Goal: Task Accomplishment & Management: Manage account settings

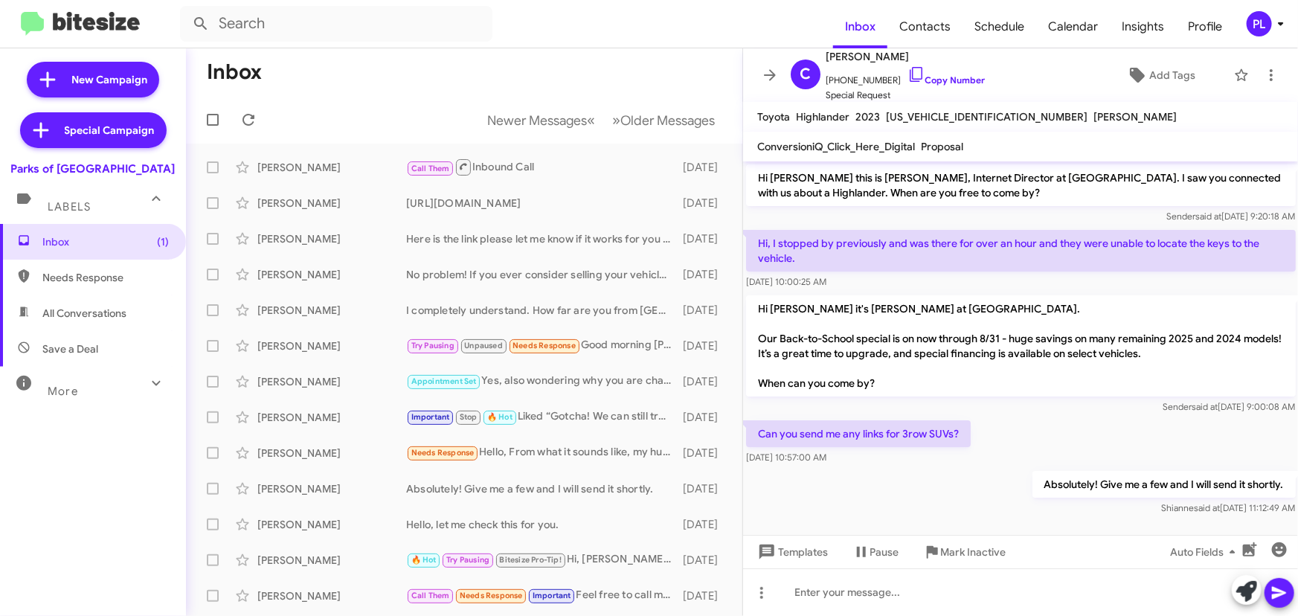
scroll to position [1, 0]
click at [1285, 29] on icon at bounding box center [1281, 24] width 18 height 18
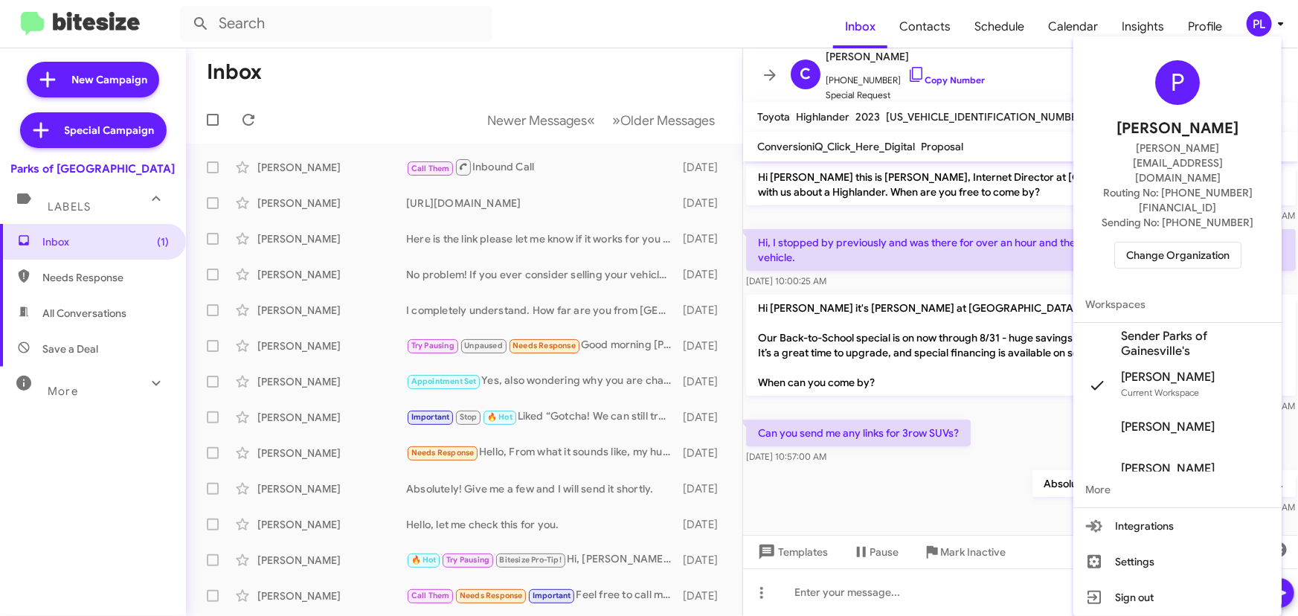
click at [1154, 243] on span "Change Organization" at bounding box center [1177, 255] width 103 height 25
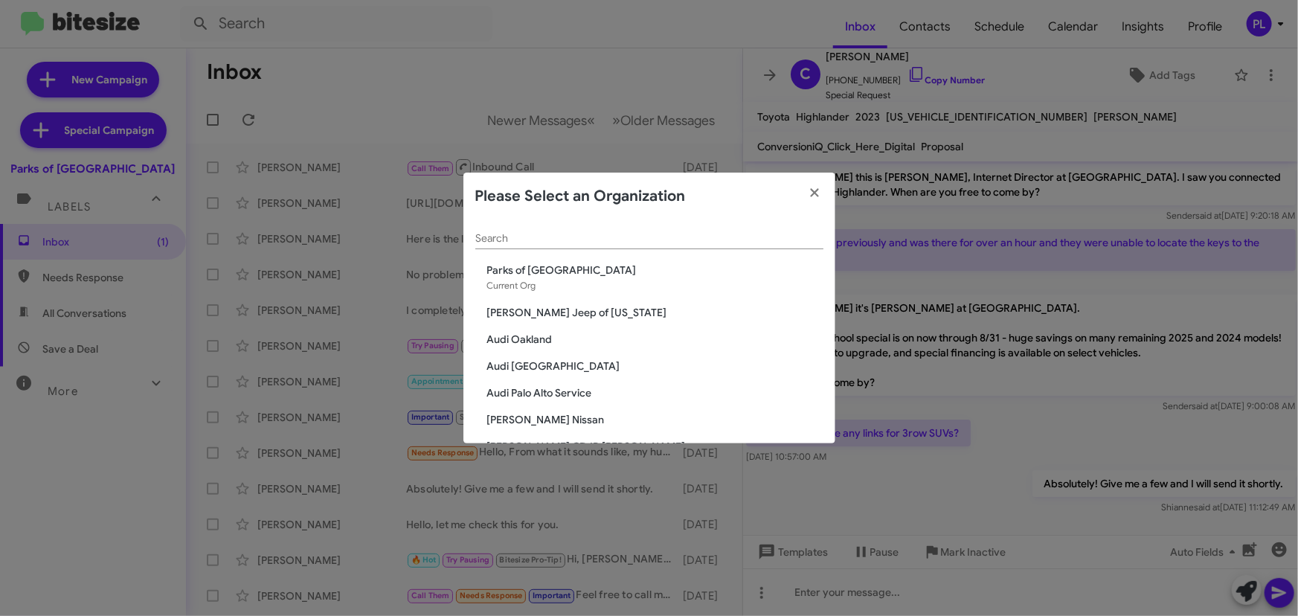
click at [597, 240] on input "Search" at bounding box center [649, 239] width 348 height 12
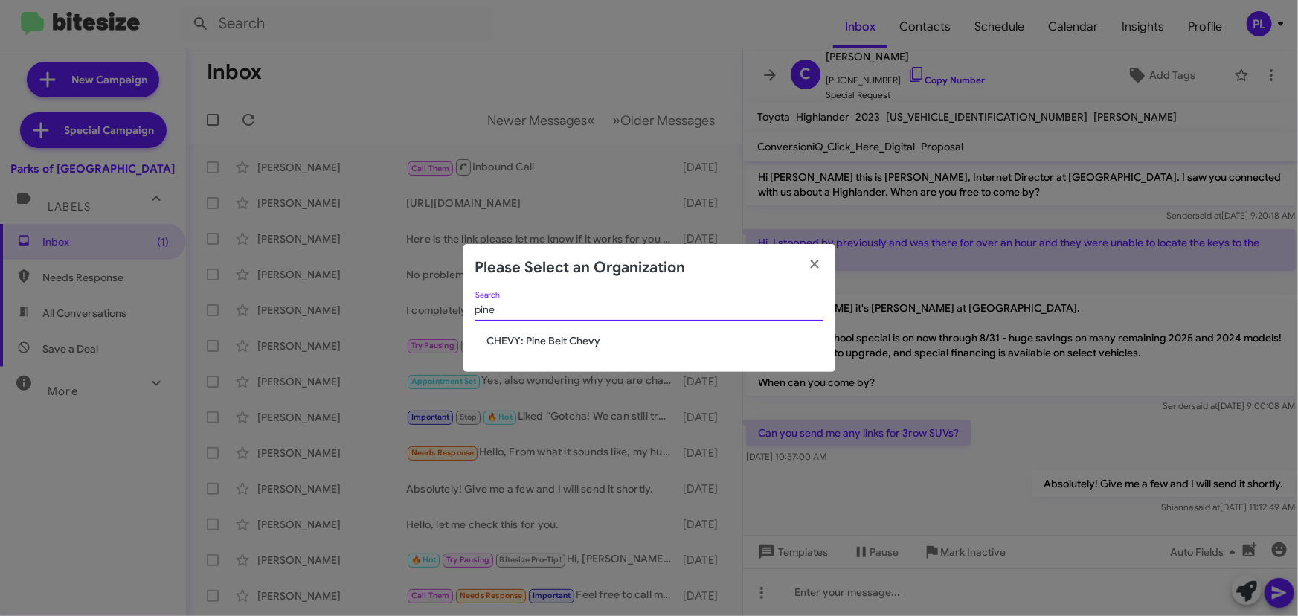
type input "pine"
click at [597, 345] on span "CHEVY: Pine Belt Chevy" at bounding box center [655, 340] width 336 height 15
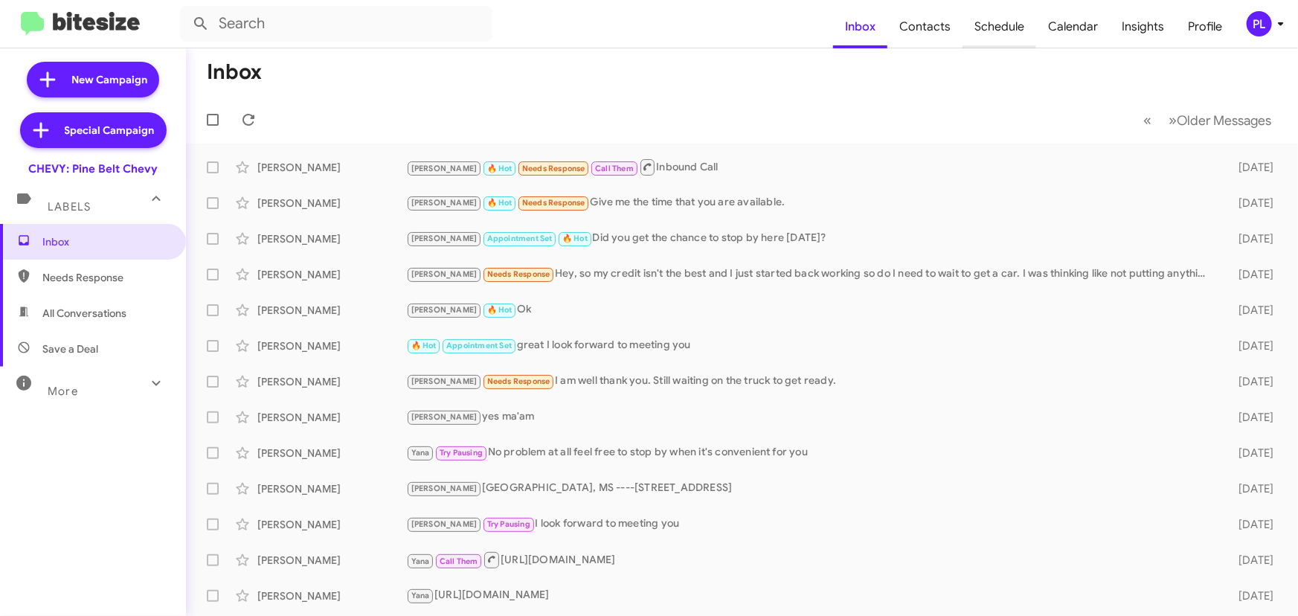
click at [997, 37] on span "Schedule" at bounding box center [1000, 26] width 74 height 43
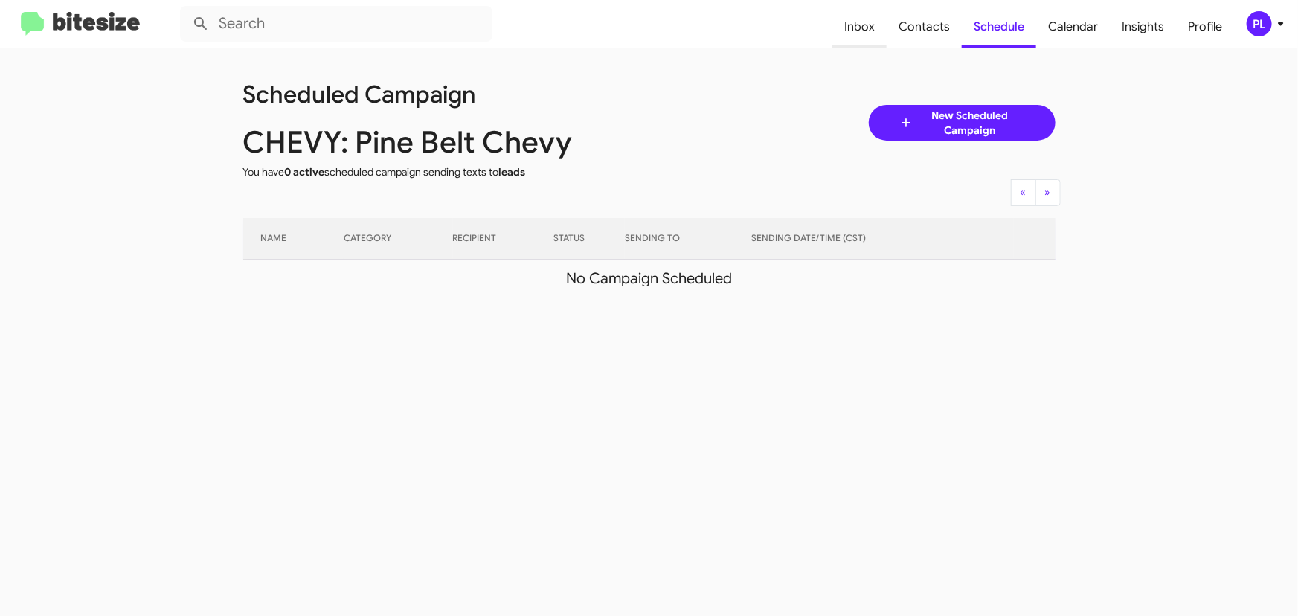
click at [867, 23] on span "Inbox" at bounding box center [859, 26] width 54 height 43
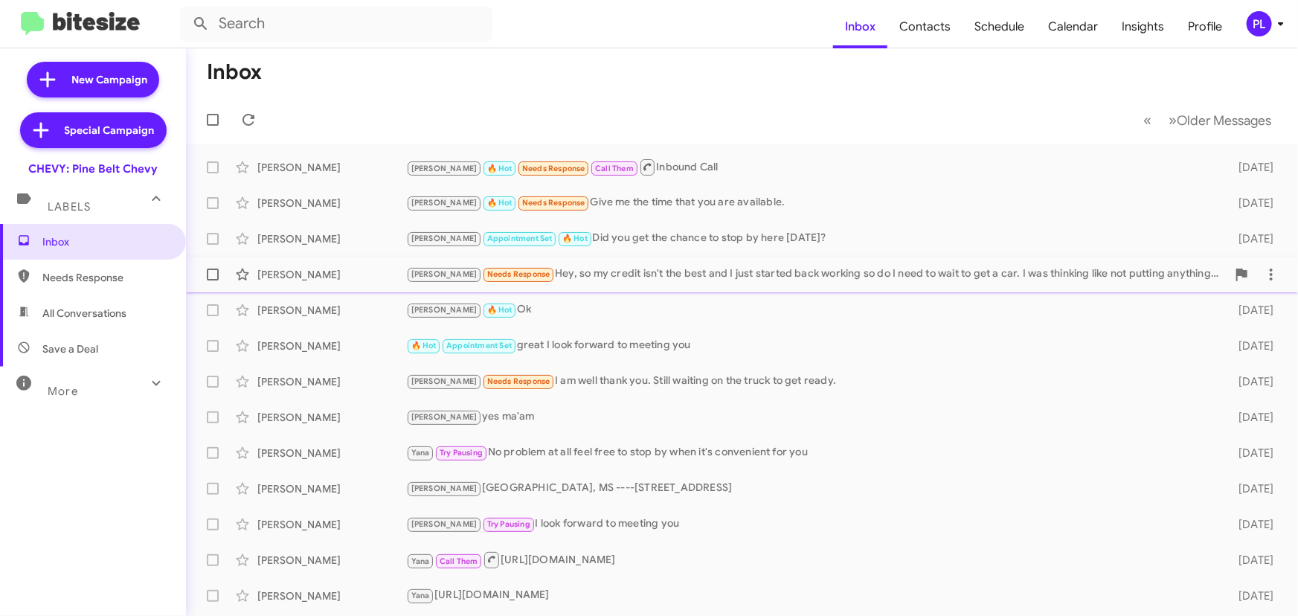
click at [822, 265] on div "Chante Mccullum Mirenda Needs Response Hey, so my credit isn't the best and I j…" at bounding box center [742, 275] width 1088 height 30
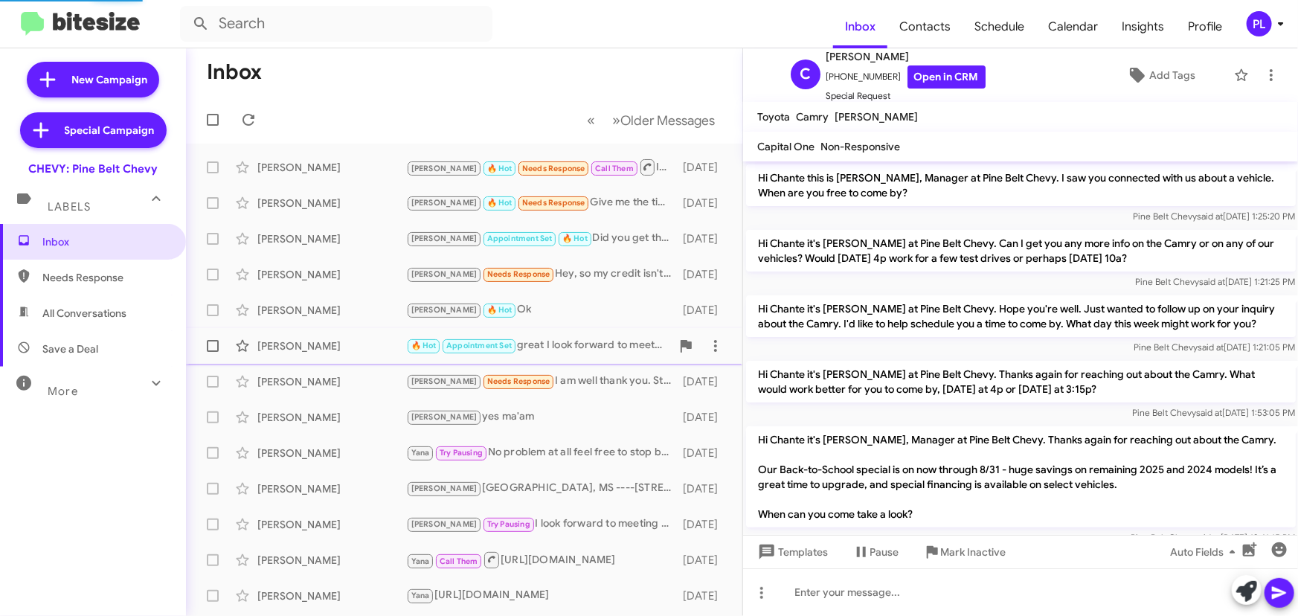
scroll to position [295, 0]
